Goal: Navigation & Orientation: Find specific page/section

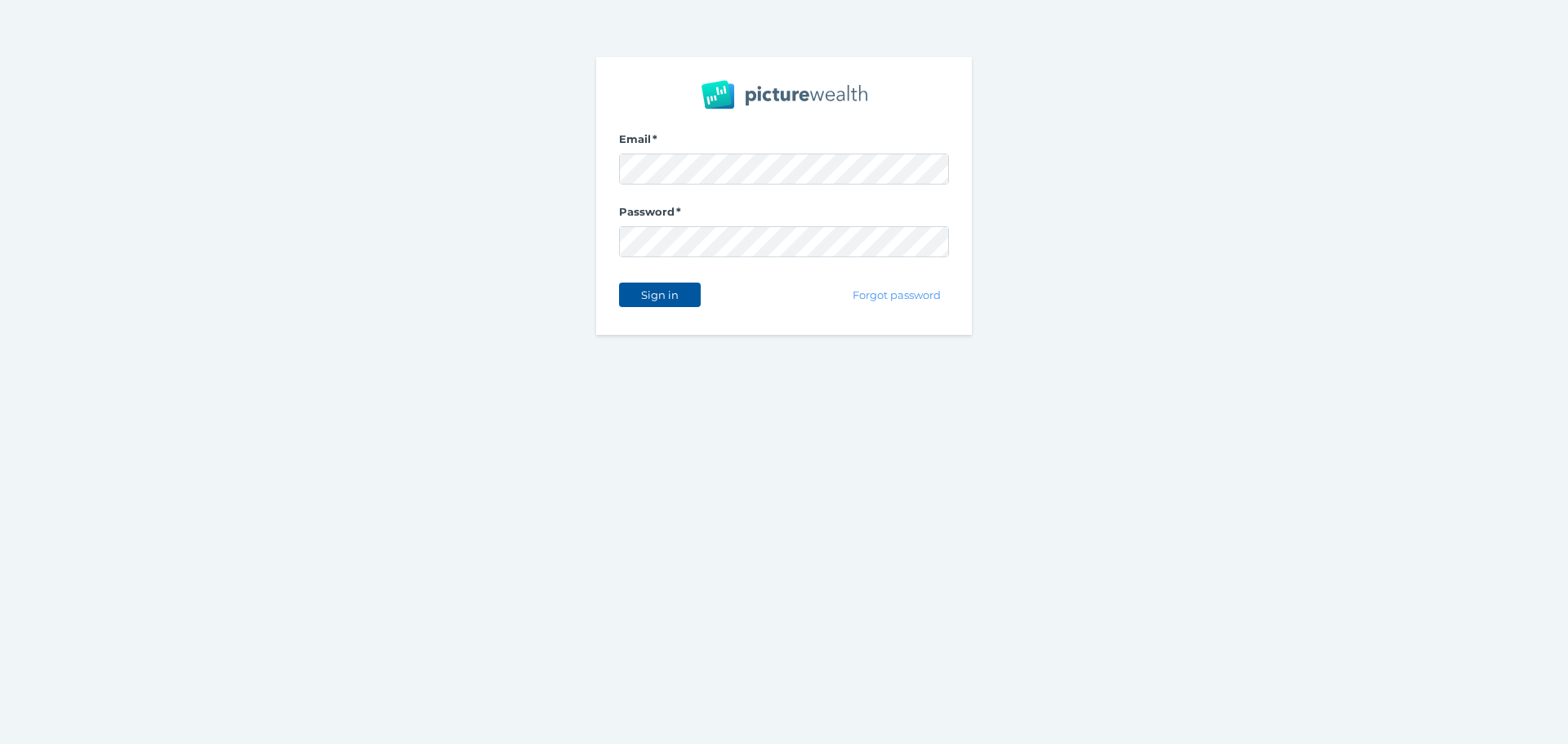
click at [634, 296] on span "Sign in" at bounding box center [659, 294] width 52 height 13
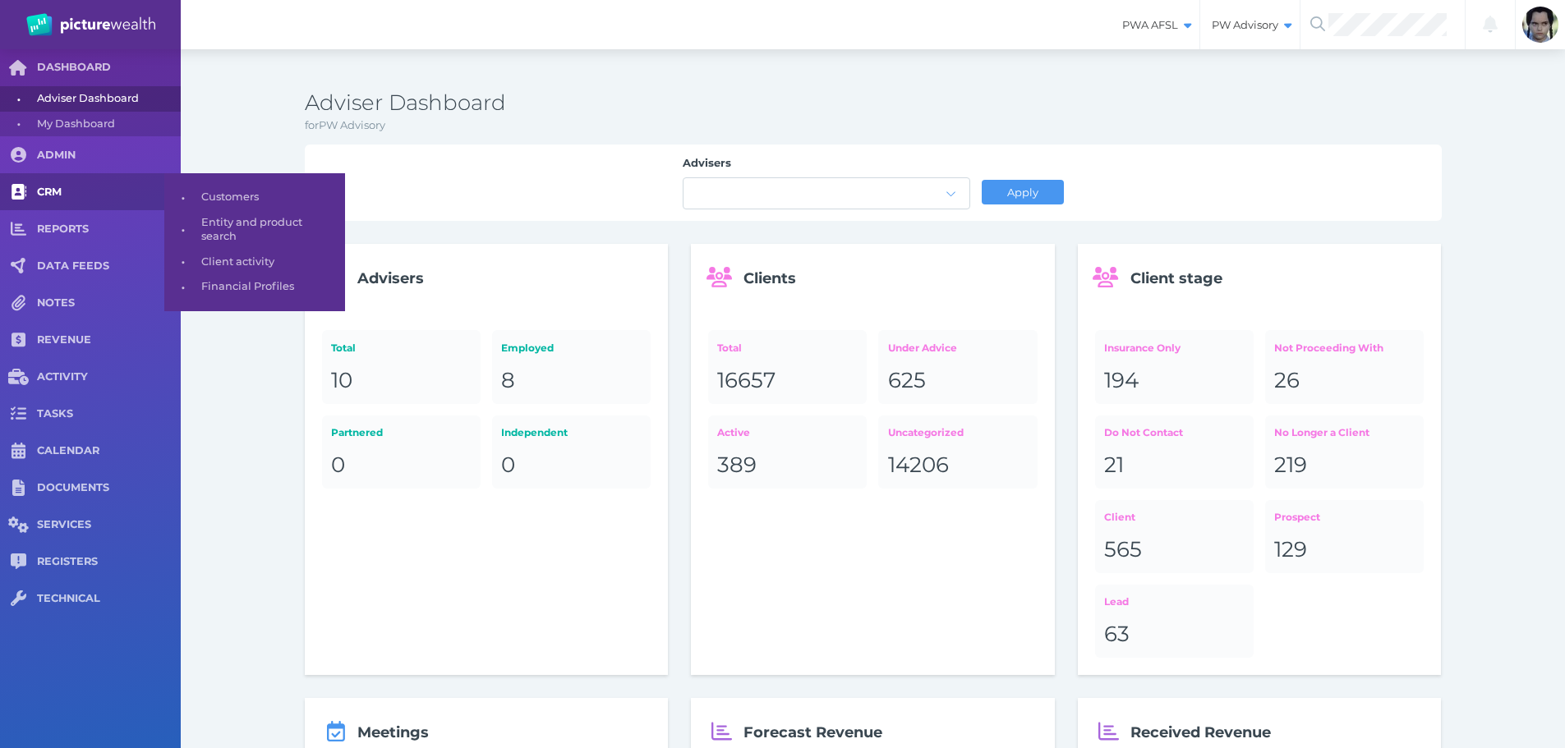
click at [62, 193] on span "CRM" at bounding box center [109, 193] width 144 height 14
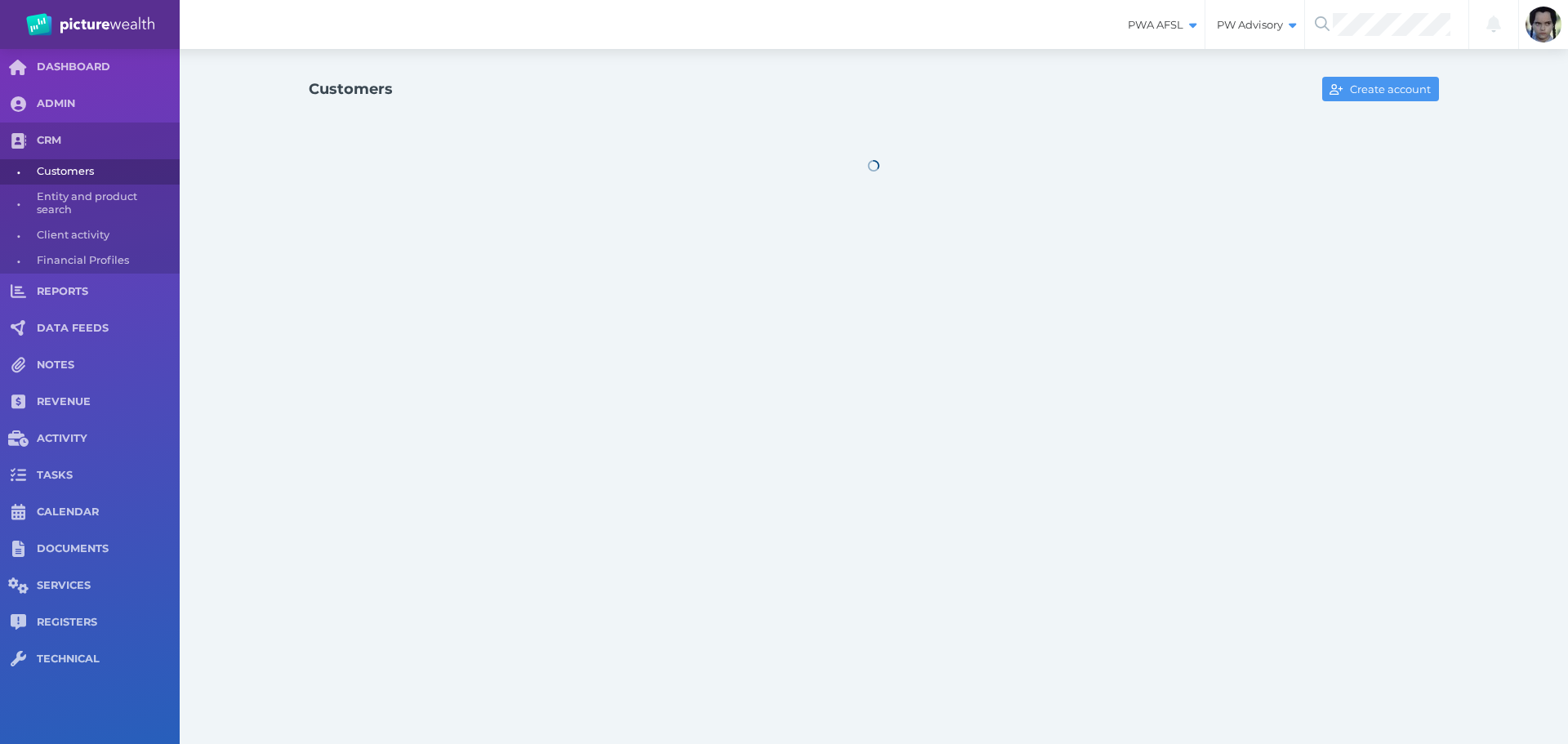
select select "25"
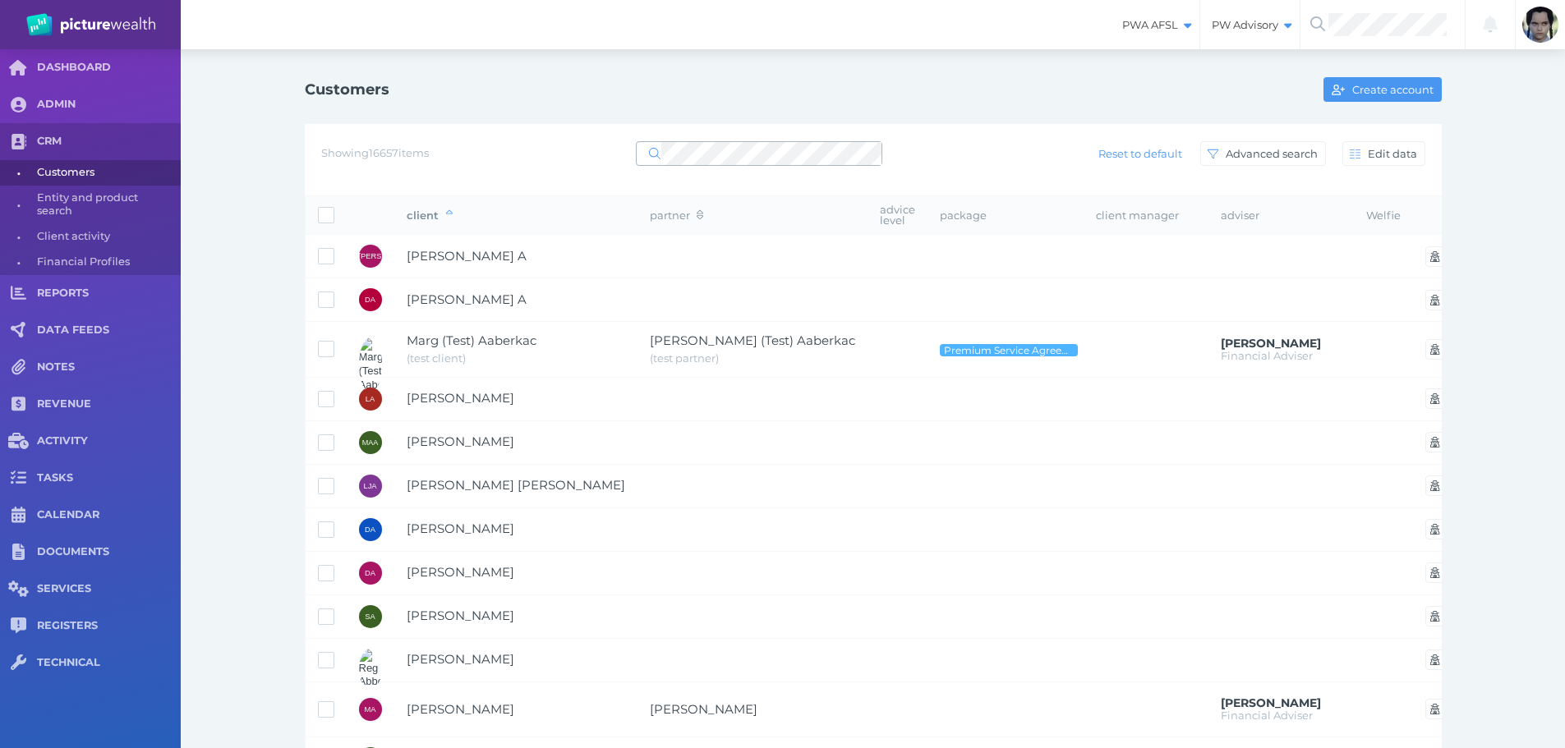
click at [659, 154] on icon at bounding box center [654, 153] width 11 height 11
